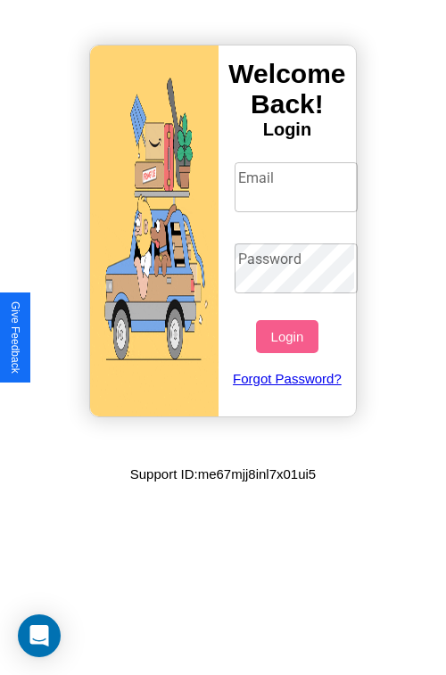
click at [298, 186] on input "Email" at bounding box center [296, 187] width 124 height 50
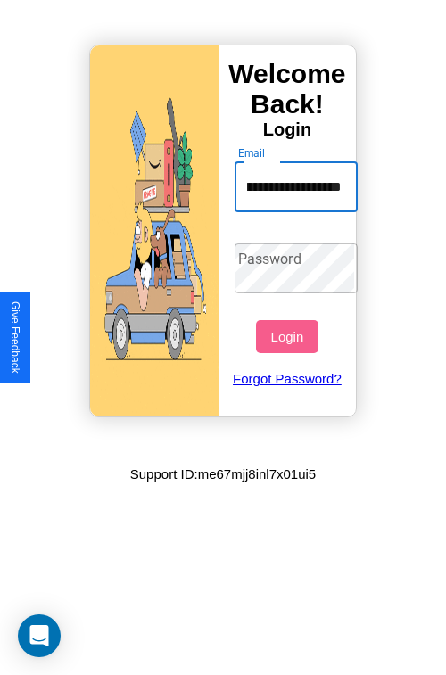
scroll to position [0, 80]
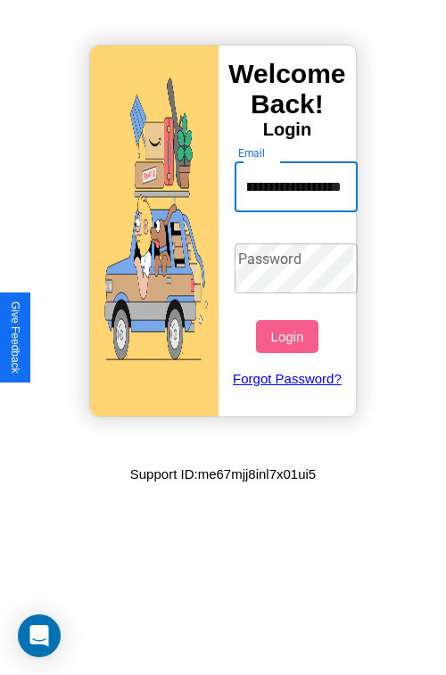
type input "**********"
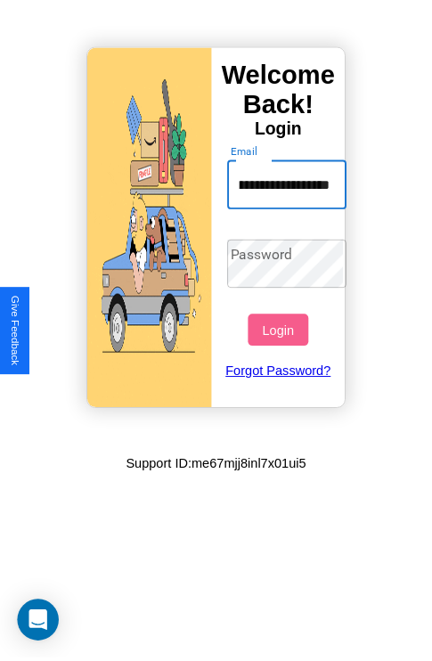
scroll to position [0, 0]
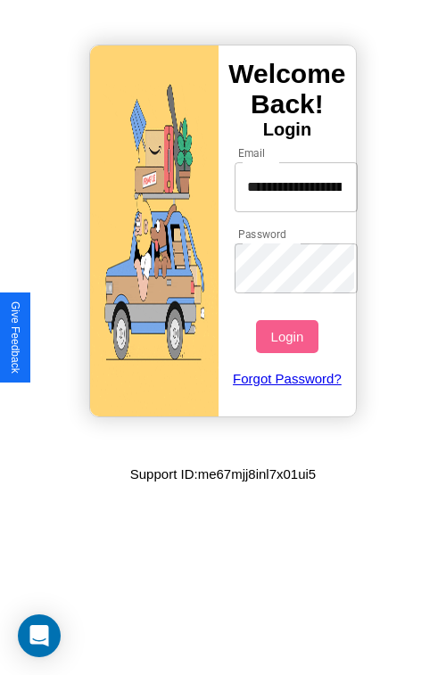
click at [289, 336] on button "Login" at bounding box center [286, 336] width 61 height 33
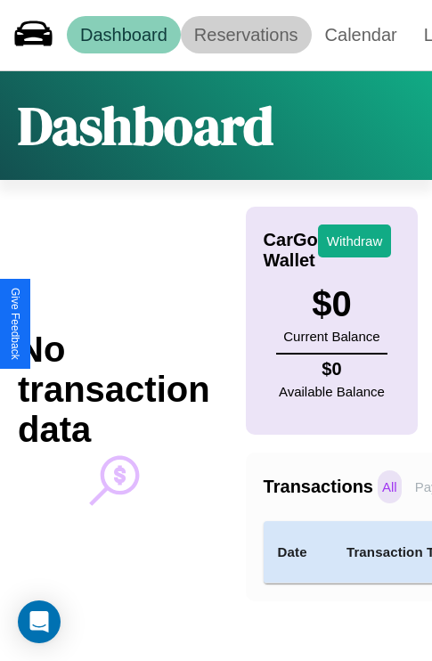
click at [246, 35] on link "Reservations" at bounding box center [246, 34] width 131 height 37
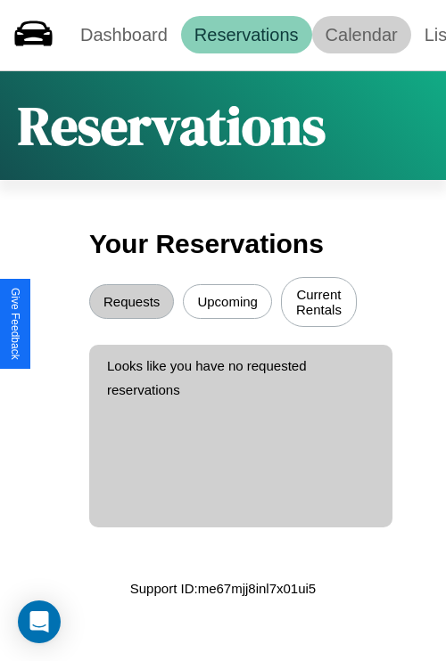
click at [361, 35] on link "Calendar" at bounding box center [361, 34] width 99 height 37
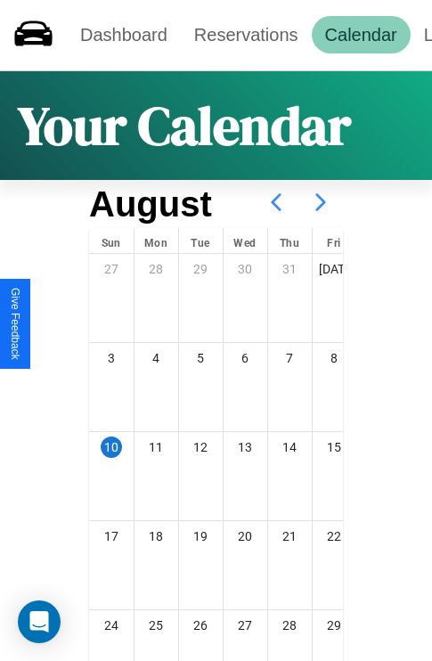
click at [321, 202] on icon at bounding box center [321, 202] width 45 height 45
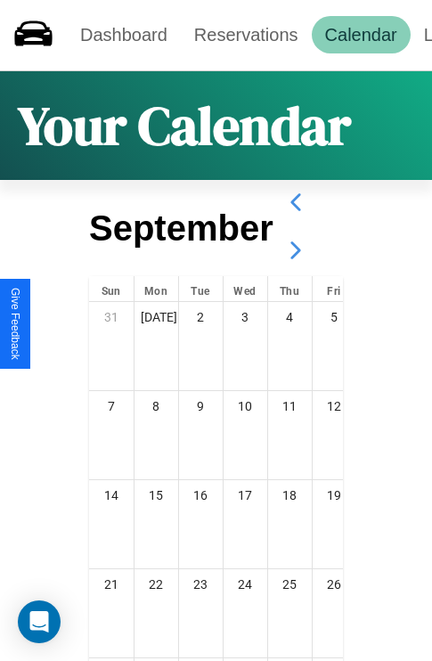
click at [295, 250] on icon at bounding box center [296, 250] width 45 height 45
